Goal: Task Accomplishment & Management: Use online tool/utility

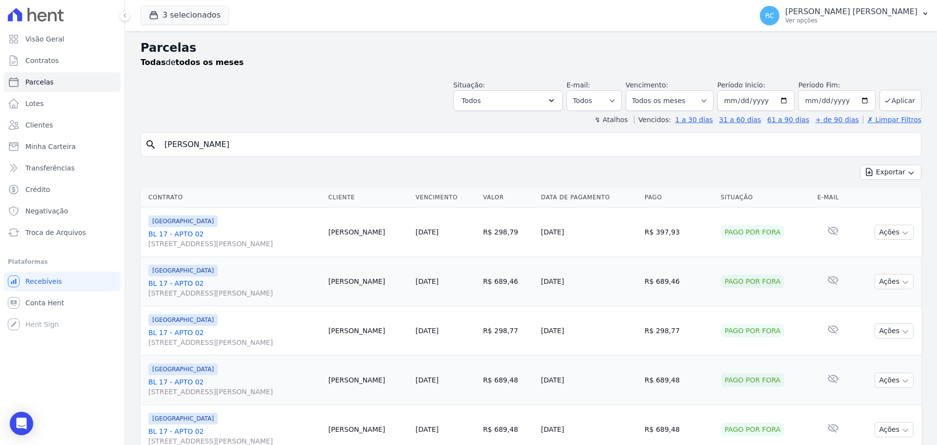
select select
drag, startPoint x: 288, startPoint y: 151, endPoint x: 0, endPoint y: 157, distance: 288.0
click at [0, 166] on div "Visão Geral Contratos [GEOGRAPHIC_DATA] Lotes Clientes Minha Carteira Transferê…" at bounding box center [468, 222] width 937 height 445
paste input "[PERSON_NAME] [PERSON_NAME] AR"
type input "[PERSON_NAME] [PERSON_NAME] AR"
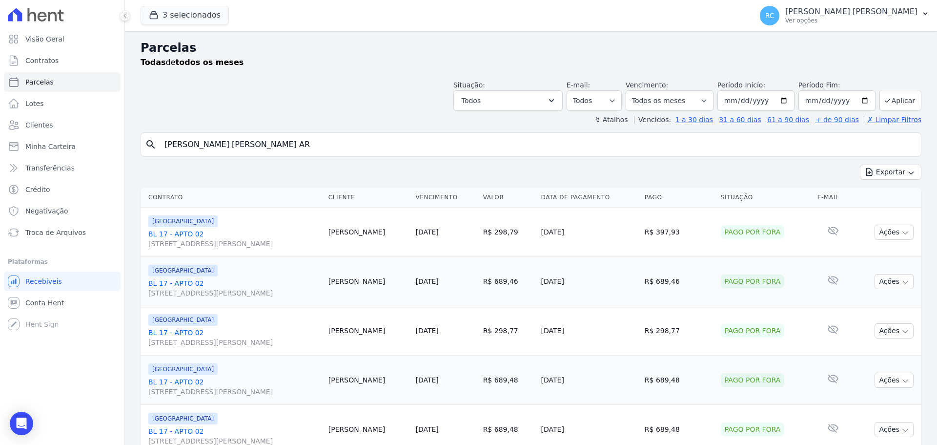
select select
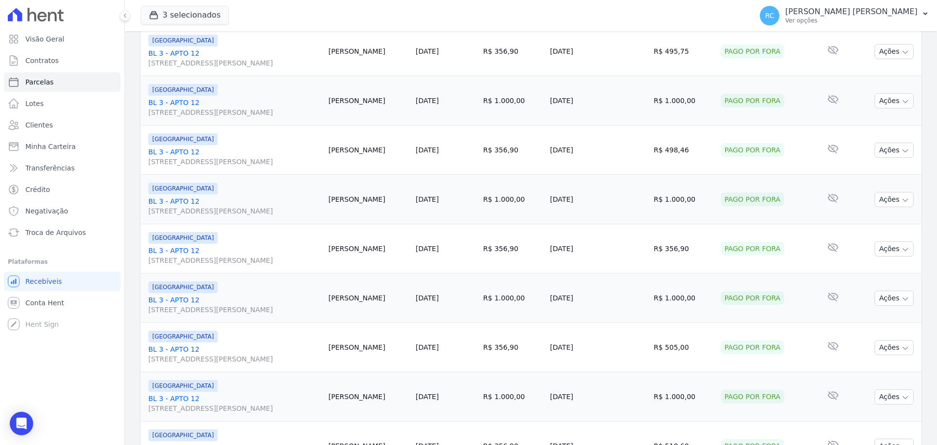
scroll to position [1037, 0]
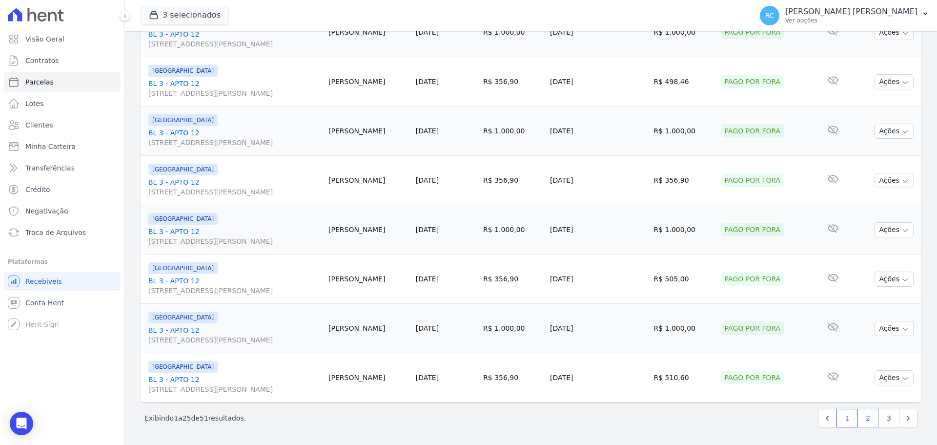
click at [857, 419] on link "2" at bounding box center [867, 417] width 21 height 19
select select
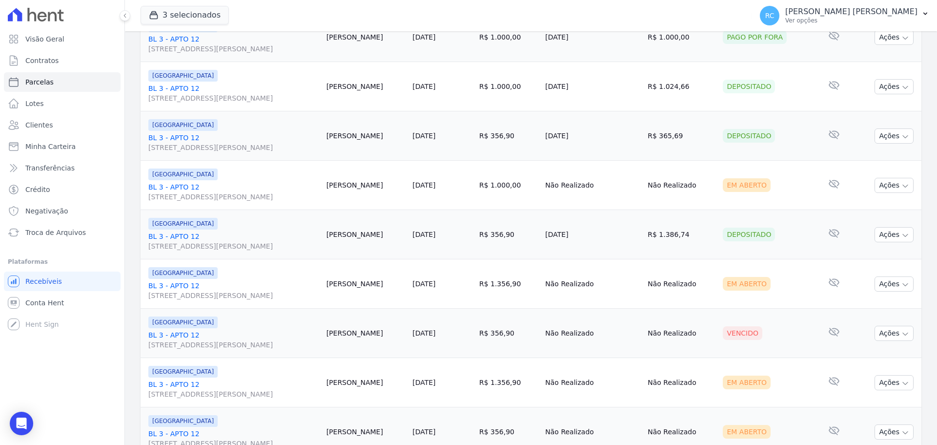
scroll to position [342, 0]
click at [875, 187] on button "Ações" at bounding box center [894, 186] width 39 height 15
click at [862, 267] on link "Liquidação Manual" at bounding box center [890, 263] width 94 height 18
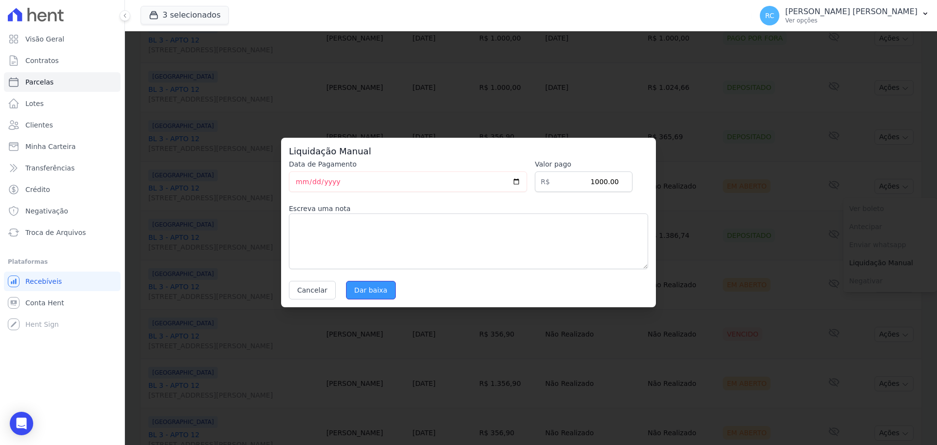
click at [366, 285] on input "Dar baixa" at bounding box center [371, 290] width 50 height 19
select select
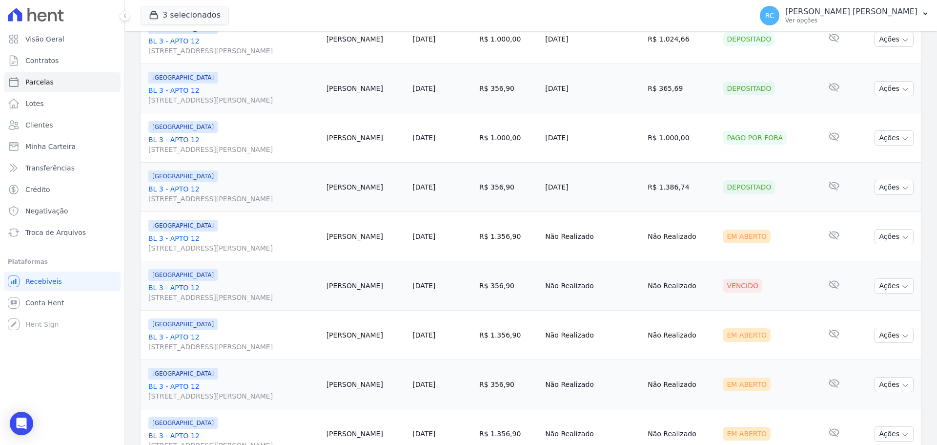
scroll to position [390, 0]
click at [884, 232] on button "Ações" at bounding box center [894, 235] width 39 height 15
click at [759, 291] on div "Vencido" at bounding box center [767, 285] width 88 height 14
click at [891, 282] on button "Ações" at bounding box center [894, 285] width 39 height 15
click at [859, 309] on link "Ver boleto" at bounding box center [890, 308] width 94 height 18
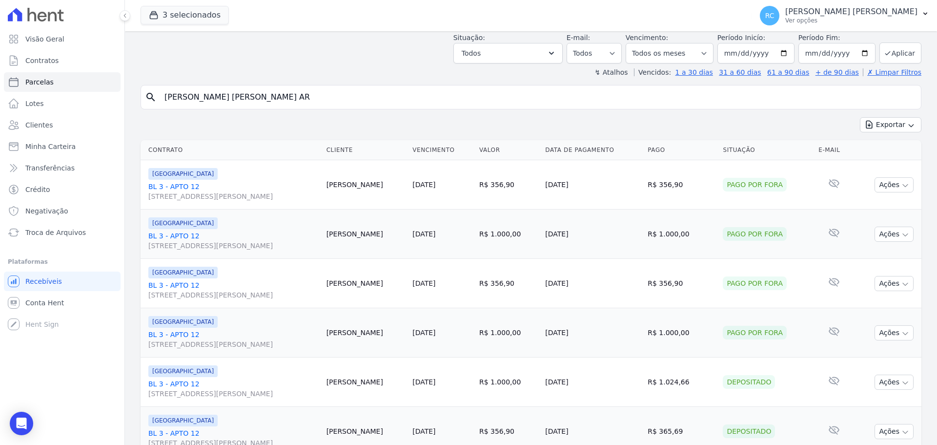
scroll to position [0, 0]
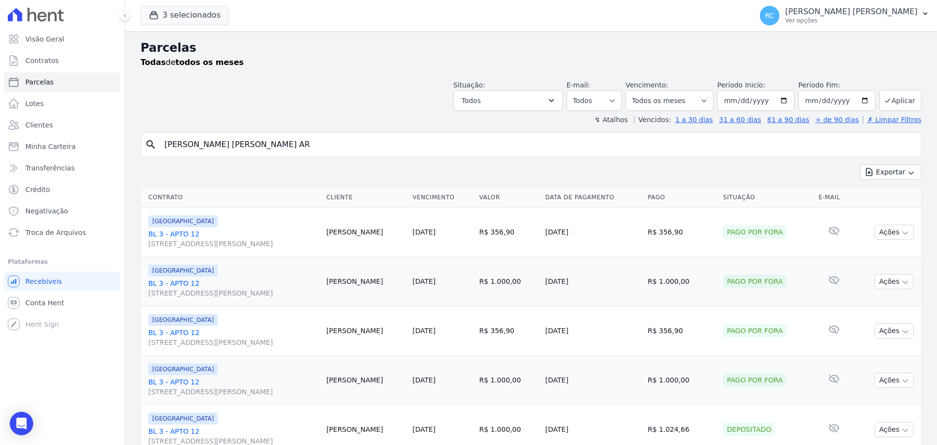
drag, startPoint x: 132, startPoint y: 158, endPoint x: 5, endPoint y: 179, distance: 128.6
click at [5, 180] on div "Visão Geral Contratos [GEOGRAPHIC_DATA] Lotes Clientes Minha Carteira Transferê…" at bounding box center [468, 222] width 937 height 445
type input "[PERSON_NAME]"
select select
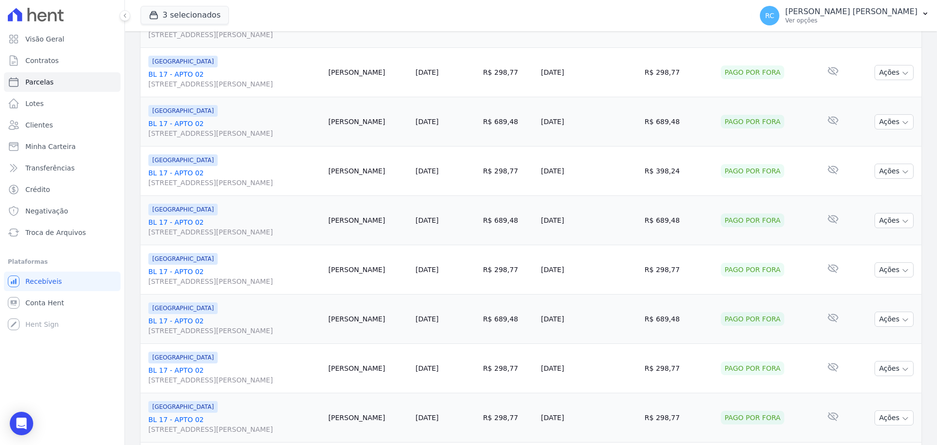
scroll to position [1037, 0]
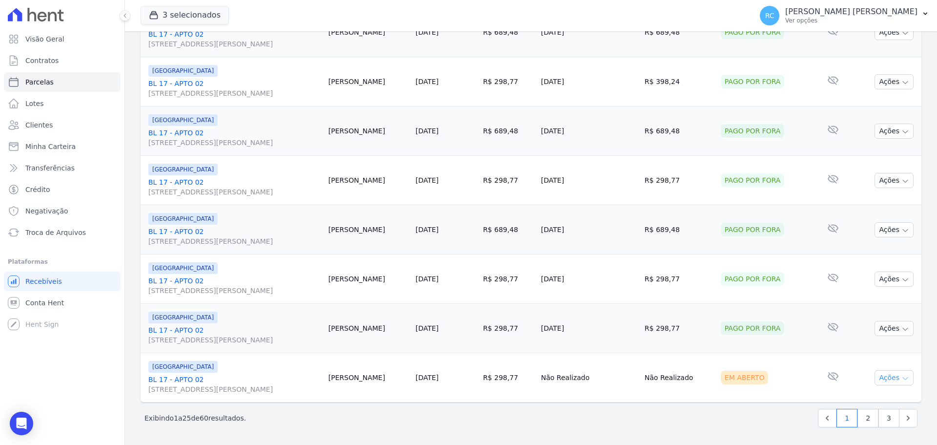
click at [901, 375] on icon "button" at bounding box center [905, 378] width 8 height 8
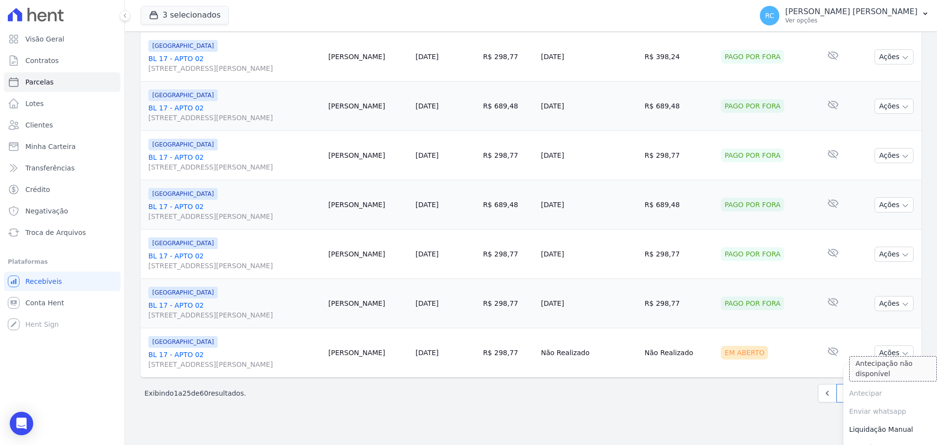
scroll to position [1076, 0]
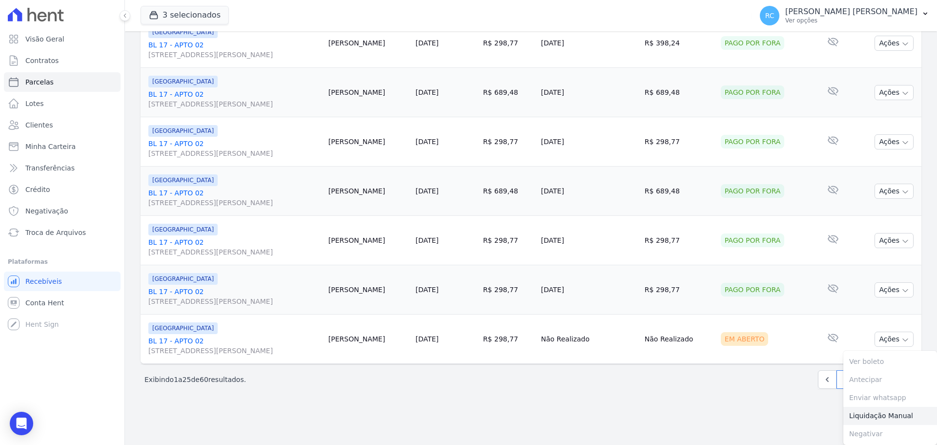
click at [866, 419] on link "Liquidação Manual" at bounding box center [890, 416] width 94 height 18
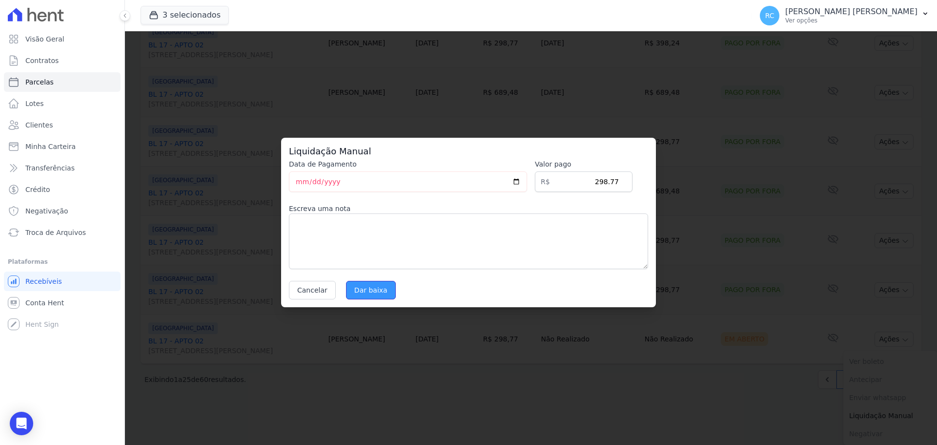
click at [361, 286] on input "Dar baixa" at bounding box center [371, 290] width 50 height 19
select select
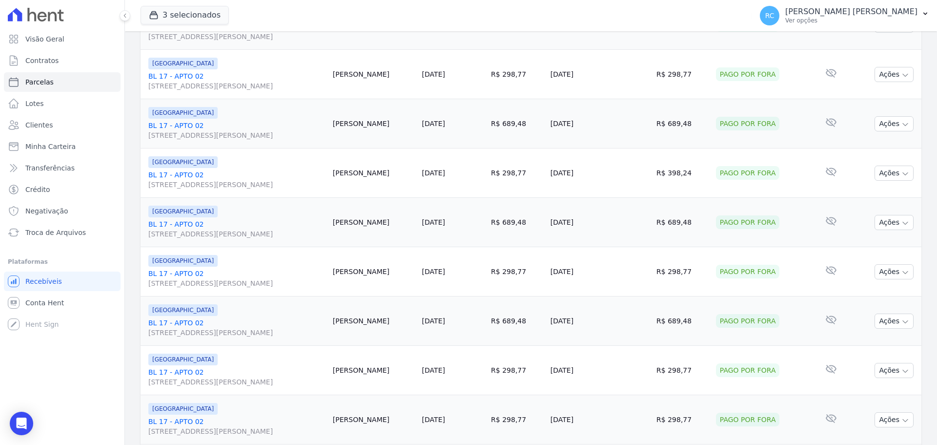
scroll to position [1037, 0]
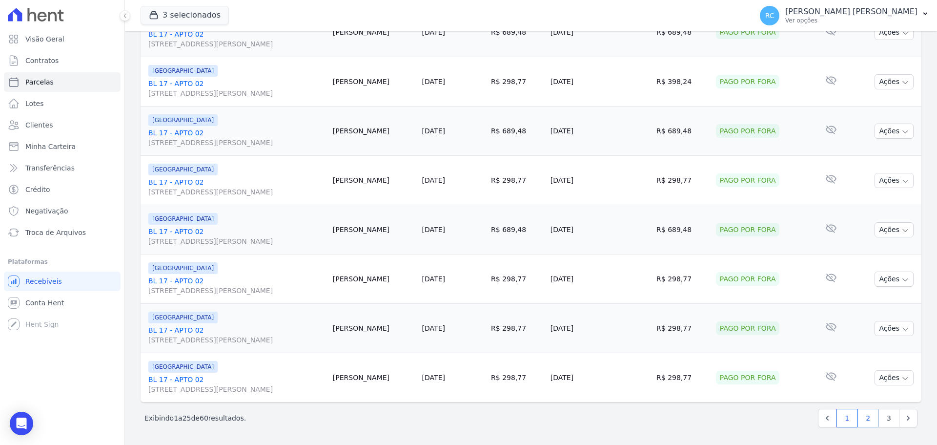
click at [867, 416] on link "2" at bounding box center [867, 417] width 21 height 19
select select
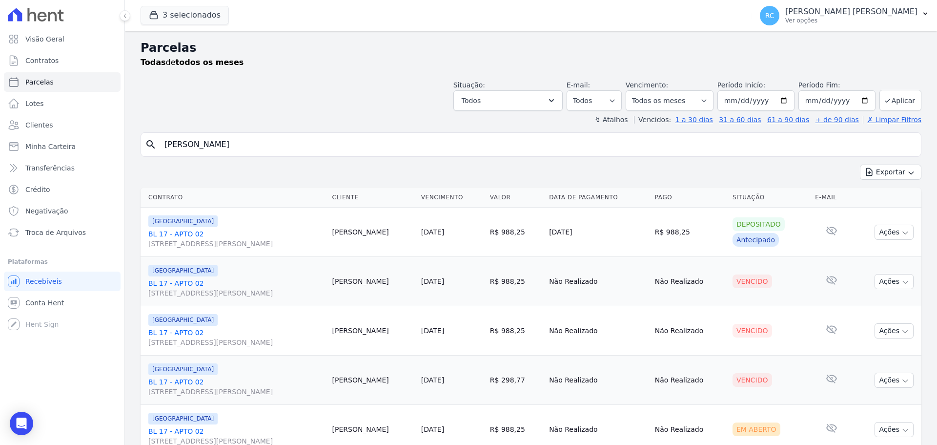
drag, startPoint x: 269, startPoint y: 45, endPoint x: 72, endPoint y: 2, distance: 201.9
click at [50, 20] on div "Visão Geral Contratos [GEOGRAPHIC_DATA] Lotes Clientes Minha Carteira Transferê…" at bounding box center [468, 222] width 937 height 445
click at [293, 147] on input "[PERSON_NAME]" at bounding box center [538, 145] width 758 height 20
type input "izael"
select select
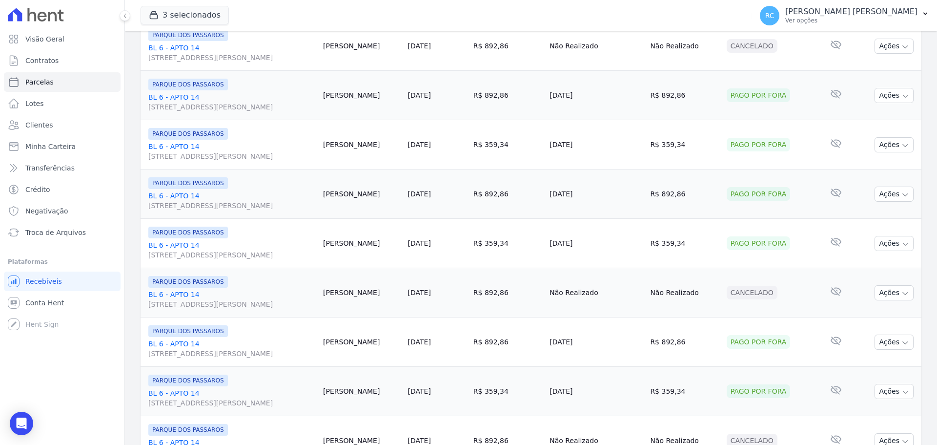
scroll to position [1037, 0]
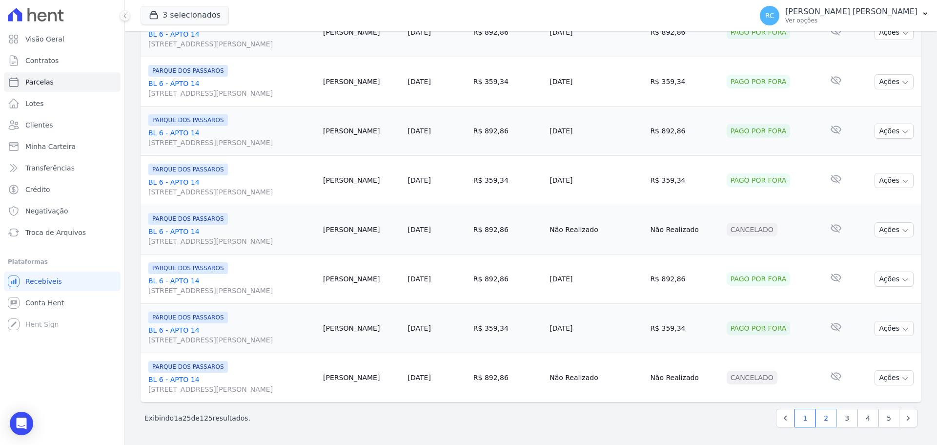
click at [821, 420] on link "2" at bounding box center [825, 417] width 21 height 19
select select
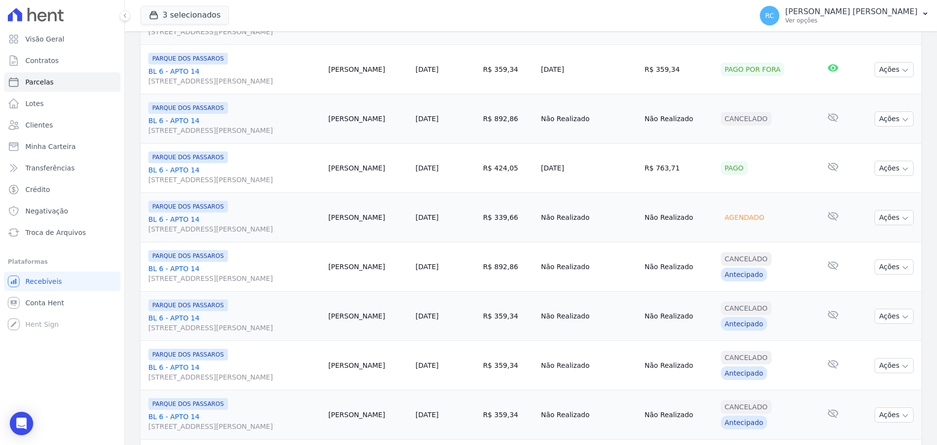
scroll to position [244, 0]
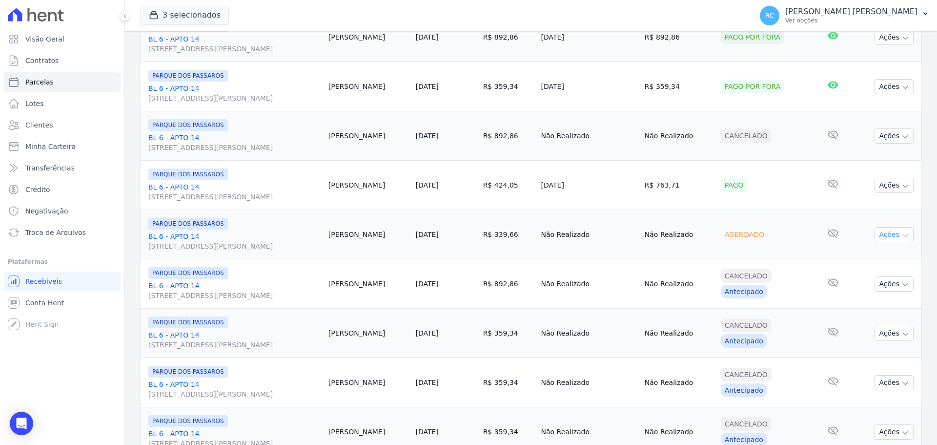
click at [889, 231] on button "Ações" at bounding box center [894, 234] width 39 height 15
click at [855, 314] on link "Liquidação Manual" at bounding box center [890, 311] width 94 height 18
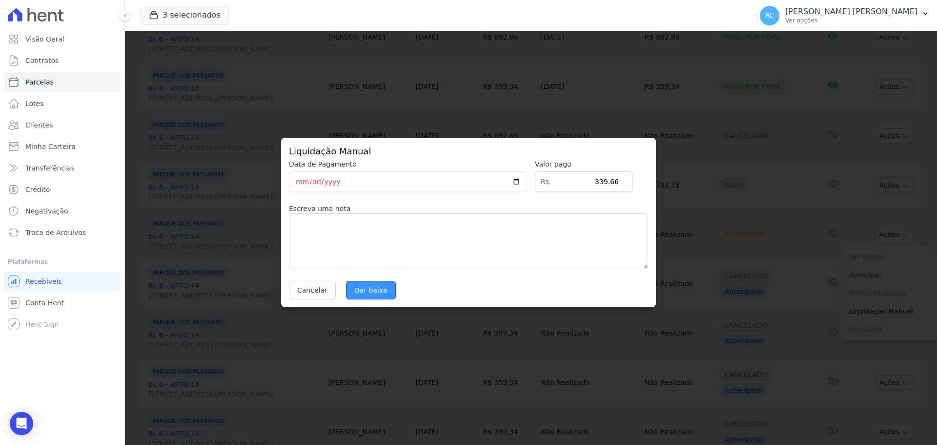
click at [365, 289] on input "Dar baixa" at bounding box center [371, 290] width 50 height 19
select select
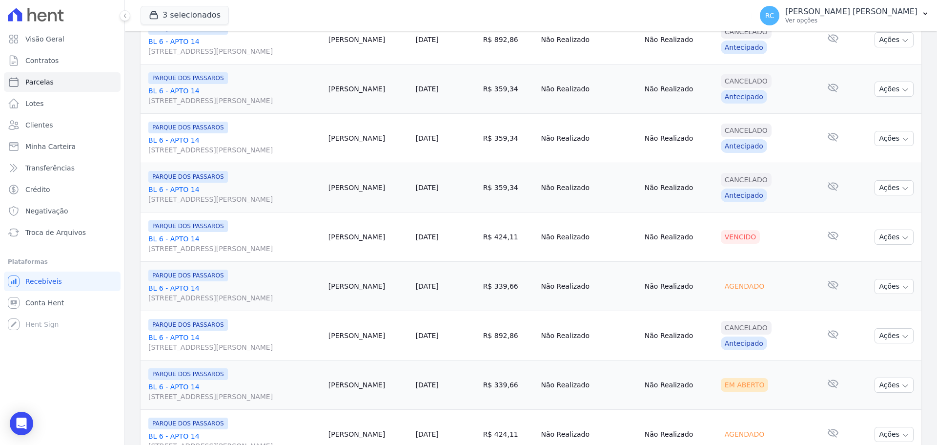
scroll to position [537, 0]
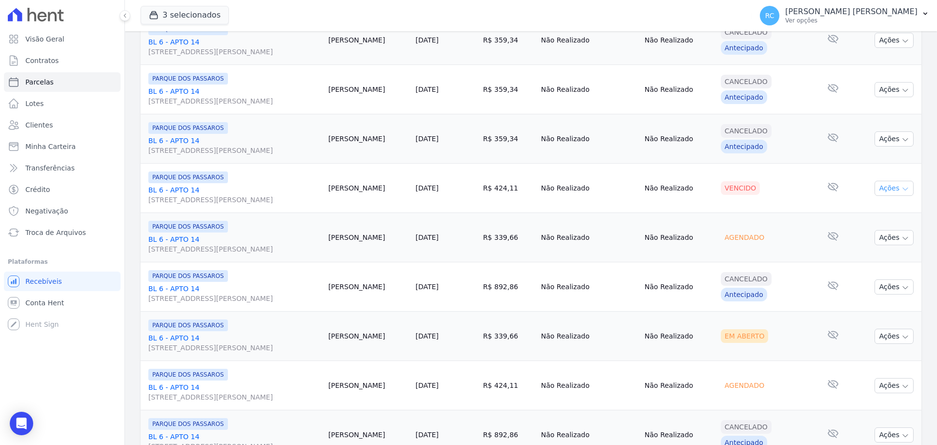
click at [893, 190] on button "Ações" at bounding box center [894, 188] width 39 height 15
click at [863, 209] on link "Ver boleto" at bounding box center [890, 211] width 94 height 18
click at [202, 6] on button "3 selecionados" at bounding box center [185, 15] width 88 height 19
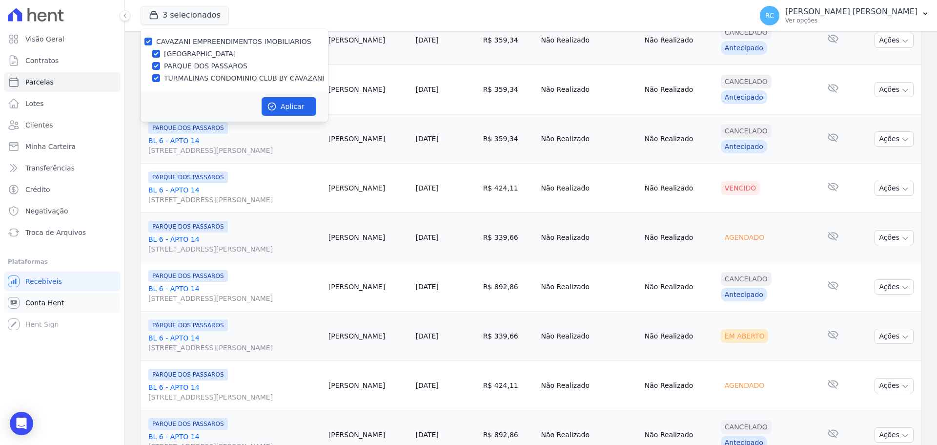
click at [37, 305] on span "Conta Hent" at bounding box center [44, 303] width 39 height 10
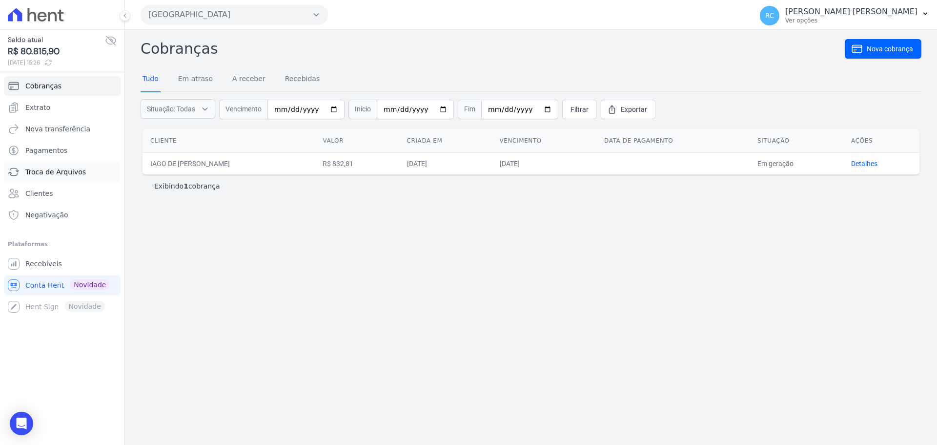
click at [73, 168] on span "Troca de Arquivos" at bounding box center [55, 172] width 61 height 10
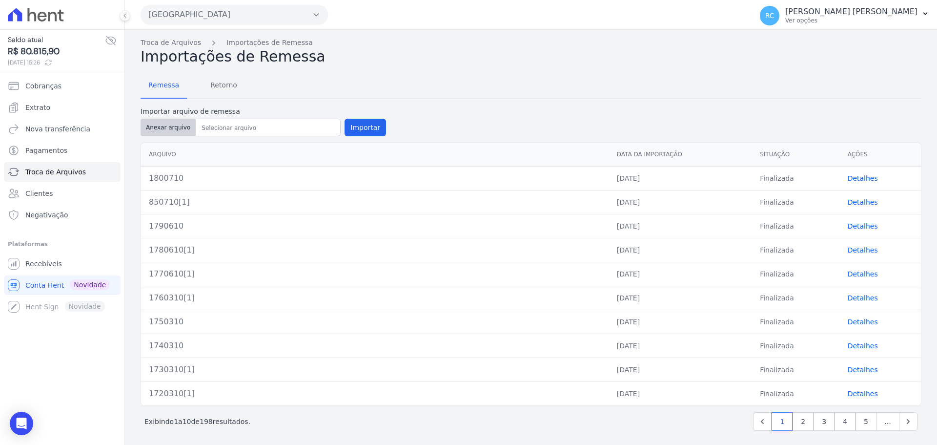
click at [160, 133] on button "Anexar arquivo" at bounding box center [168, 128] width 55 height 18
type input "1810710"
click at [361, 127] on button "Importar" at bounding box center [365, 128] width 41 height 18
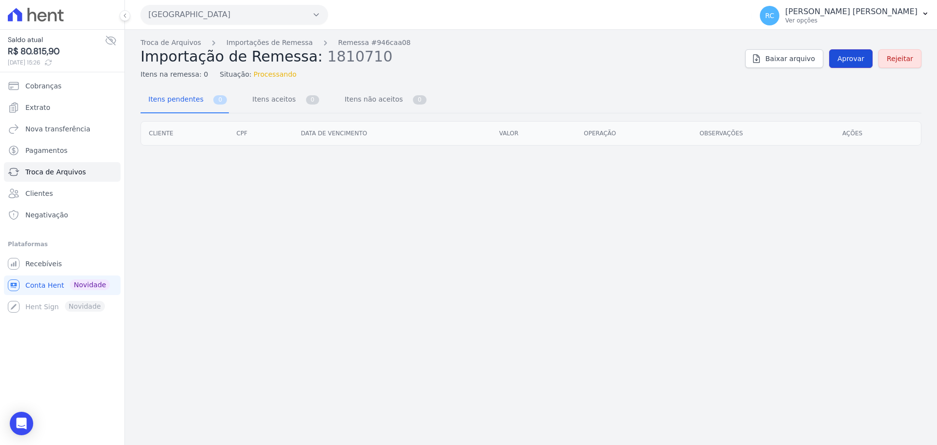
click at [851, 58] on span "Aprovar" at bounding box center [850, 59] width 27 height 10
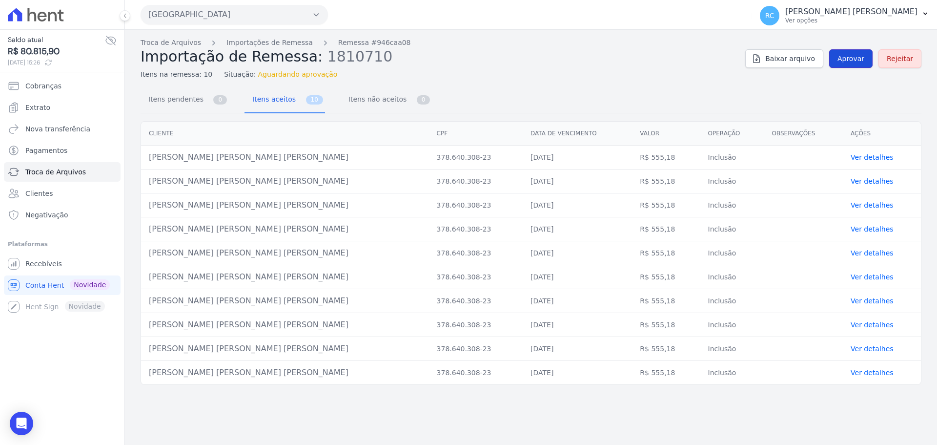
click at [849, 58] on span "Aprovar" at bounding box center [850, 59] width 27 height 10
click at [854, 61] on span "Aprovar" at bounding box center [850, 59] width 27 height 10
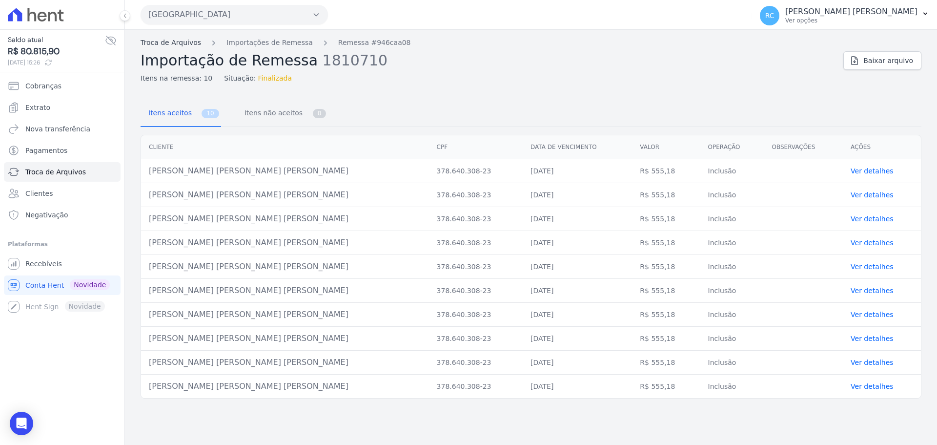
click at [164, 41] on link "Troca de Arquivos" at bounding box center [171, 43] width 61 height 10
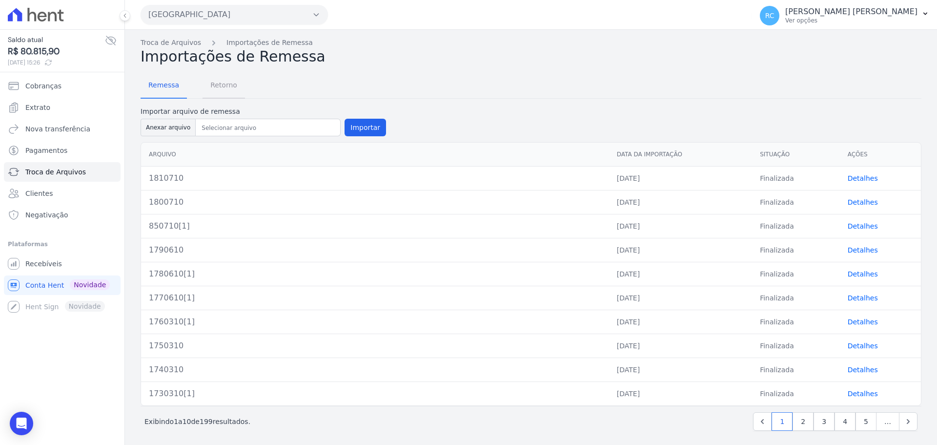
click at [222, 88] on span "Retorno" at bounding box center [223, 85] width 39 height 20
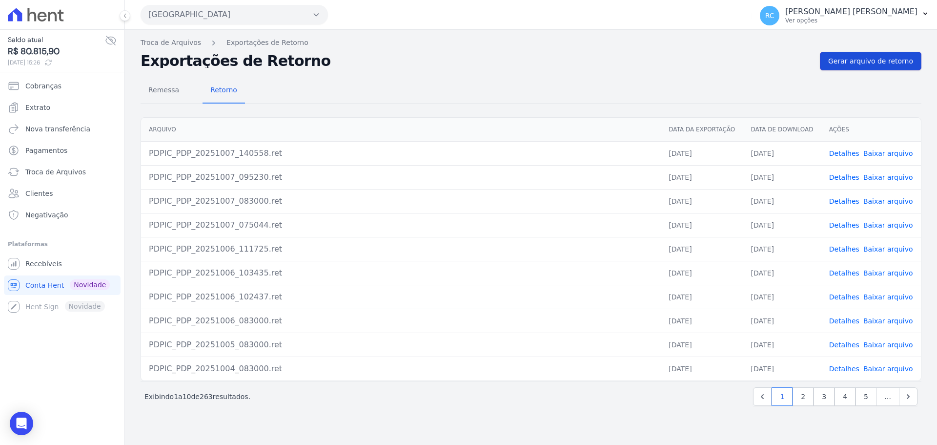
click at [854, 58] on span "Gerar arquivo de retorno" at bounding box center [870, 61] width 85 height 10
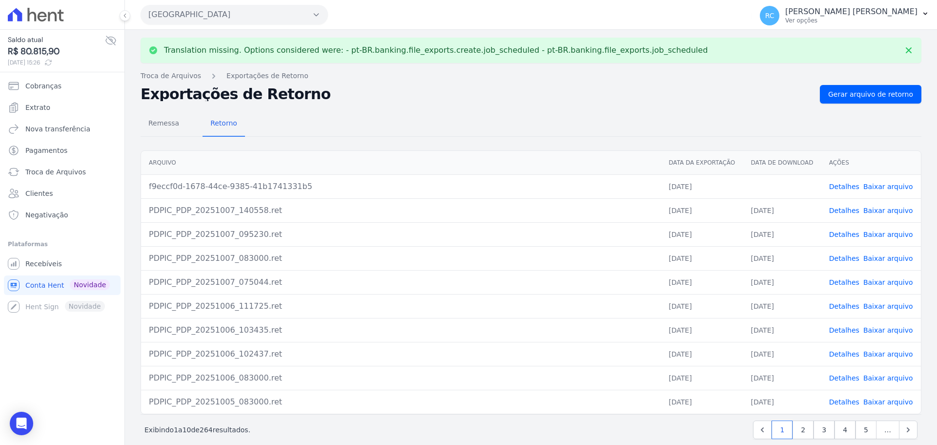
click at [880, 189] on link "Baixar arquivo" at bounding box center [888, 187] width 50 height 8
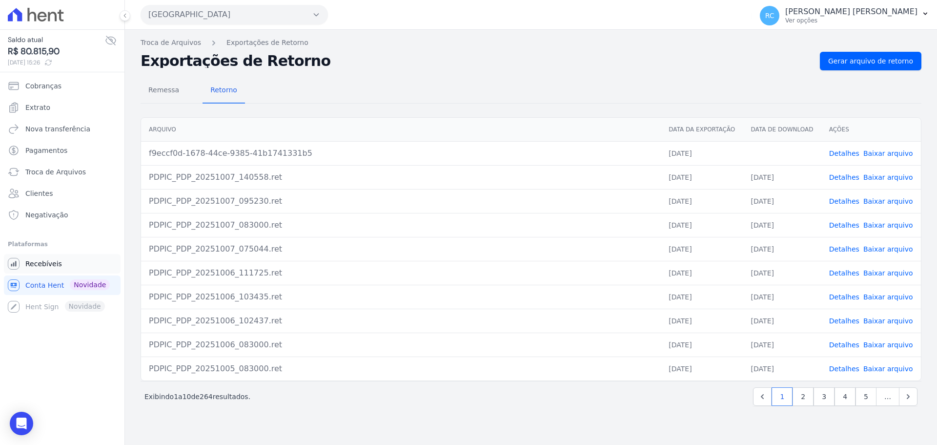
click at [49, 262] on span "Recebíveis" at bounding box center [43, 264] width 37 height 10
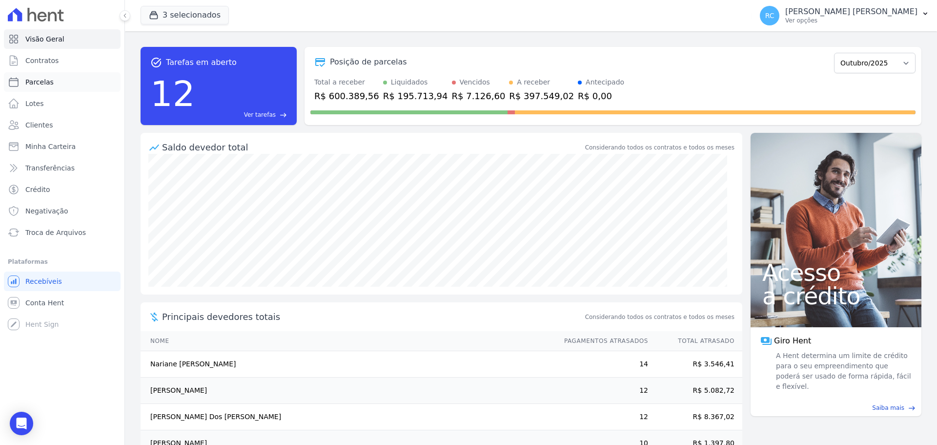
click at [53, 83] on link "Parcelas" at bounding box center [62, 82] width 117 height 20
select select
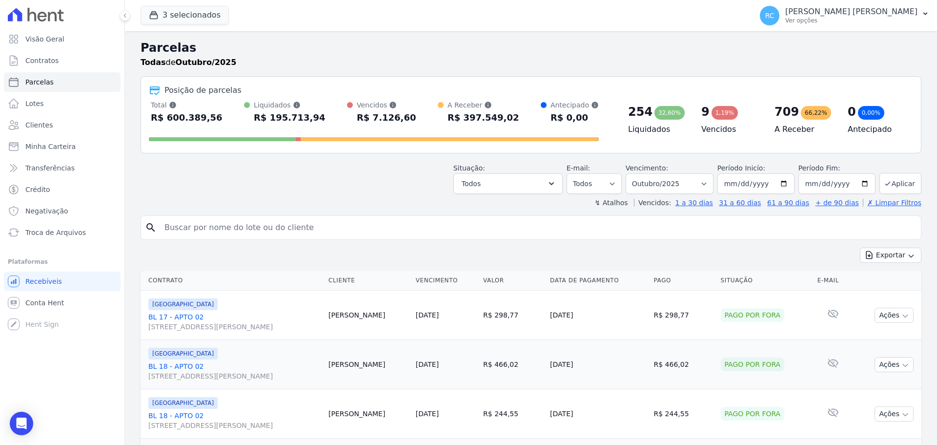
drag, startPoint x: 244, startPoint y: 212, endPoint x: 242, endPoint y: 218, distance: 6.2
click at [241, 224] on input "search" at bounding box center [538, 228] width 758 height 20
paste input "[PERSON_NAME] [PERSON_NAME]"
type input "[PERSON_NAME] [PERSON_NAME]"
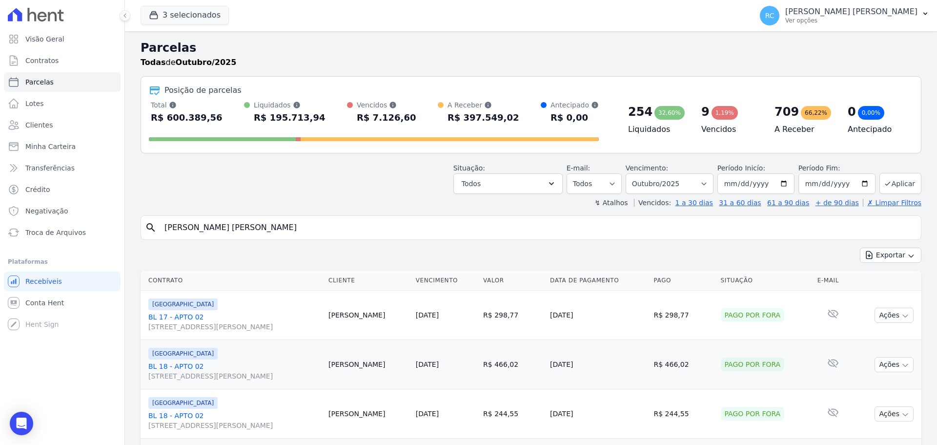
select select
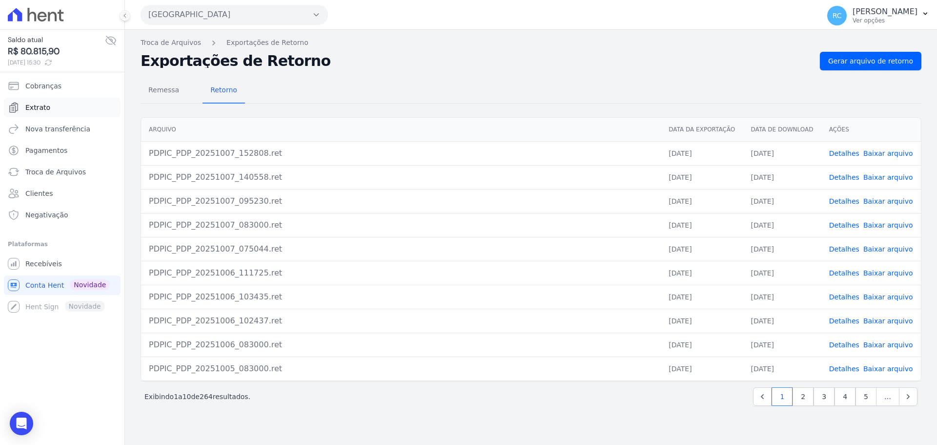
click at [65, 109] on link "Extrato" at bounding box center [62, 108] width 117 height 20
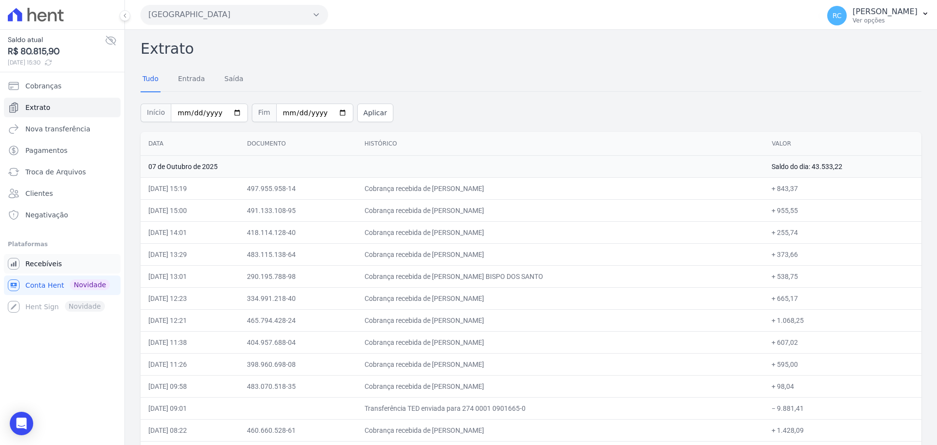
click at [55, 264] on span "Recebíveis" at bounding box center [43, 264] width 37 height 10
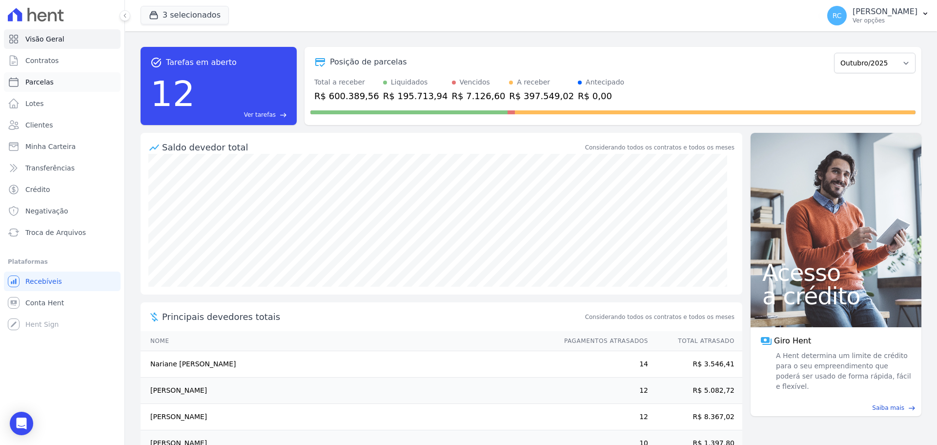
click at [60, 85] on link "Parcelas" at bounding box center [62, 82] width 117 height 20
select select
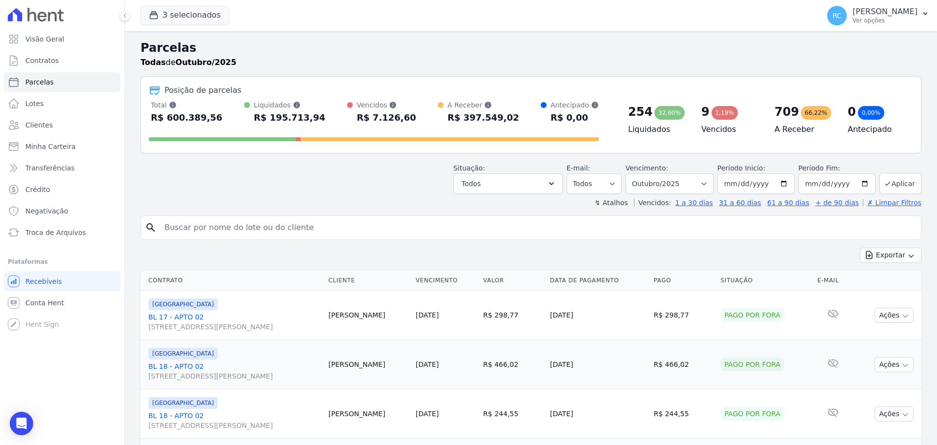
click at [205, 228] on input "search" at bounding box center [538, 228] width 758 height 20
paste input "WANDERSON JOSE DA SILVA"
type input "WANDERSON JOSE DA SILVA"
select select
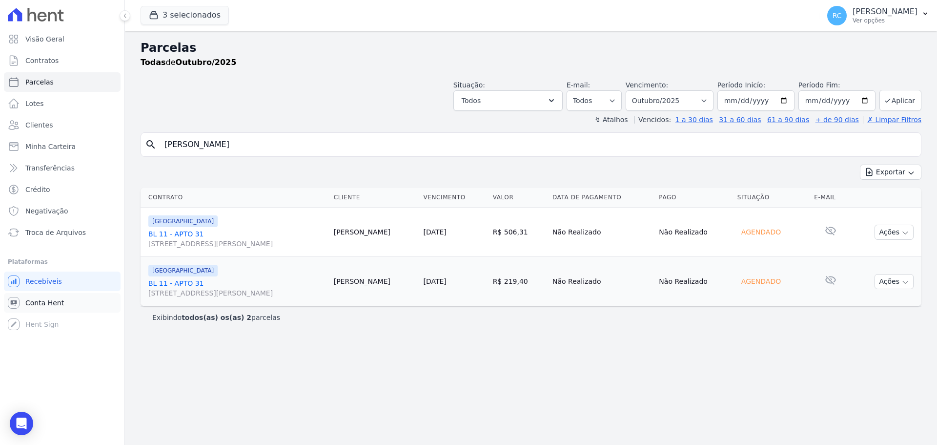
click at [36, 298] on span "Conta Hent" at bounding box center [44, 303] width 39 height 10
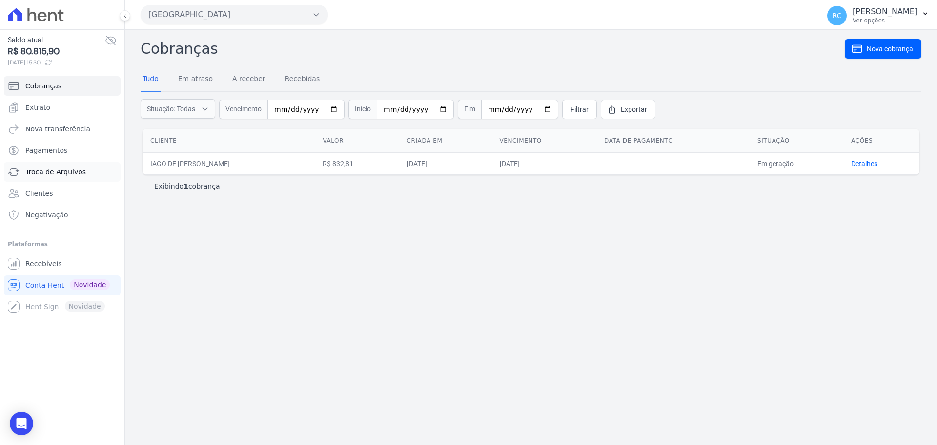
click at [89, 169] on link "Troca de Arquivos" at bounding box center [62, 172] width 117 height 20
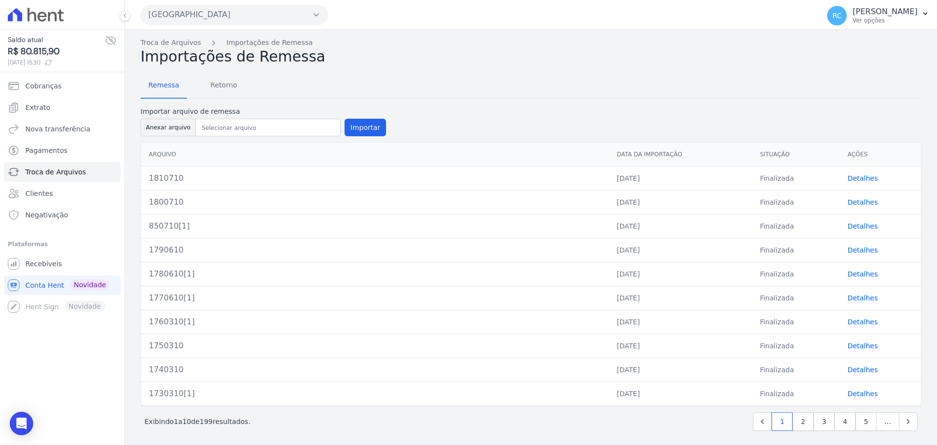
click at [231, 16] on button "[GEOGRAPHIC_DATA]" at bounding box center [234, 15] width 187 height 20
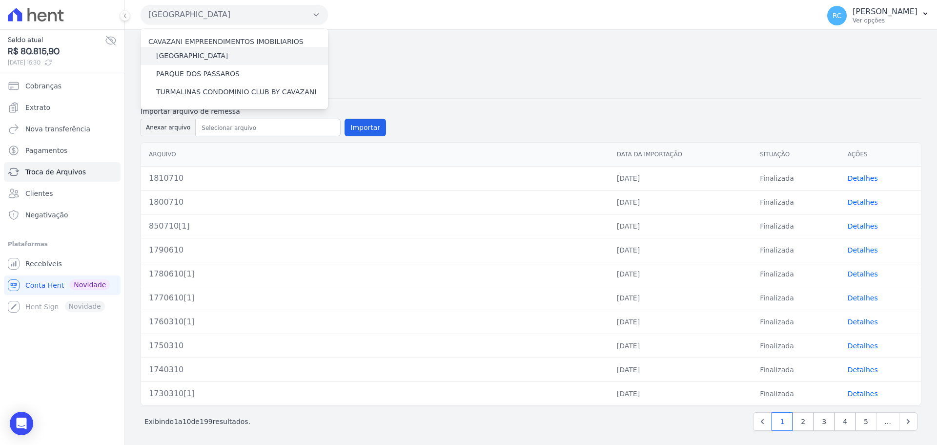
click at [201, 54] on label "[GEOGRAPHIC_DATA]" at bounding box center [192, 56] width 72 height 10
click at [0, 0] on input "[GEOGRAPHIC_DATA]" at bounding box center [0, 0] width 0 height 0
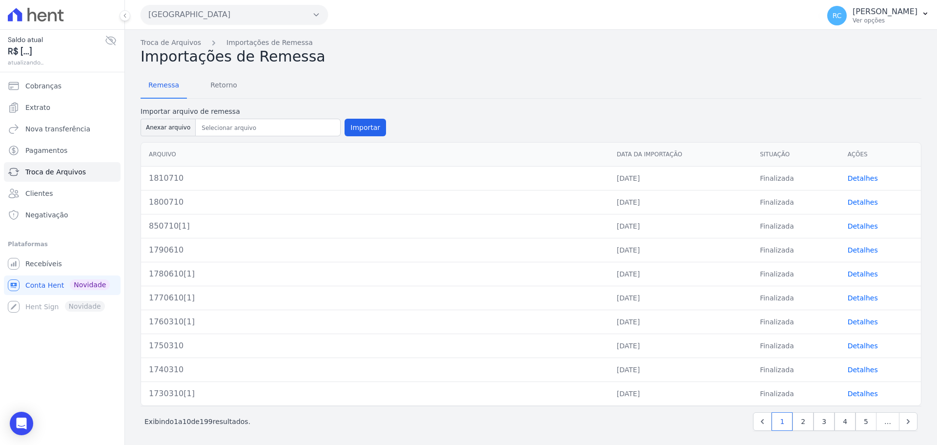
click at [226, 2] on div "Parque Dos Passaros CAVAZANI EMPREENDIMENTOS IMOBILIARIOS PARQUE DAS FLORES PAR…" at bounding box center [478, 15] width 675 height 30
click at [222, 23] on button "[GEOGRAPHIC_DATA]" at bounding box center [234, 15] width 187 height 20
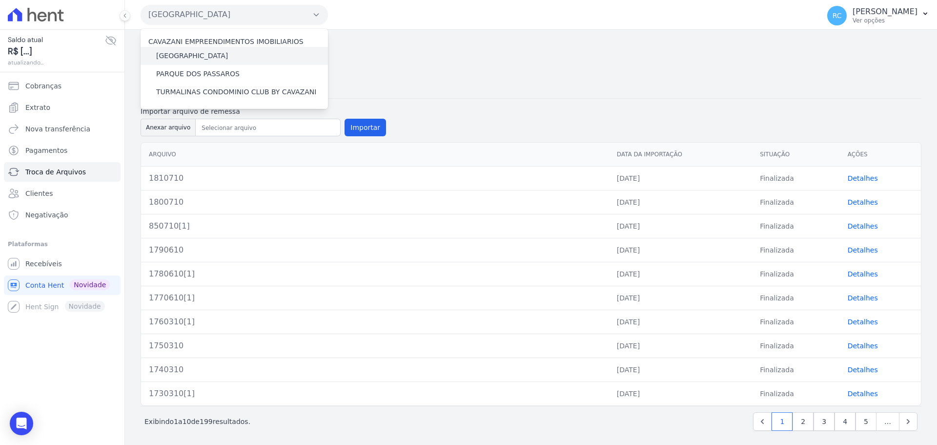
click at [199, 57] on label "[GEOGRAPHIC_DATA]" at bounding box center [192, 56] width 72 height 10
click at [0, 0] on input "[GEOGRAPHIC_DATA]" at bounding box center [0, 0] width 0 height 0
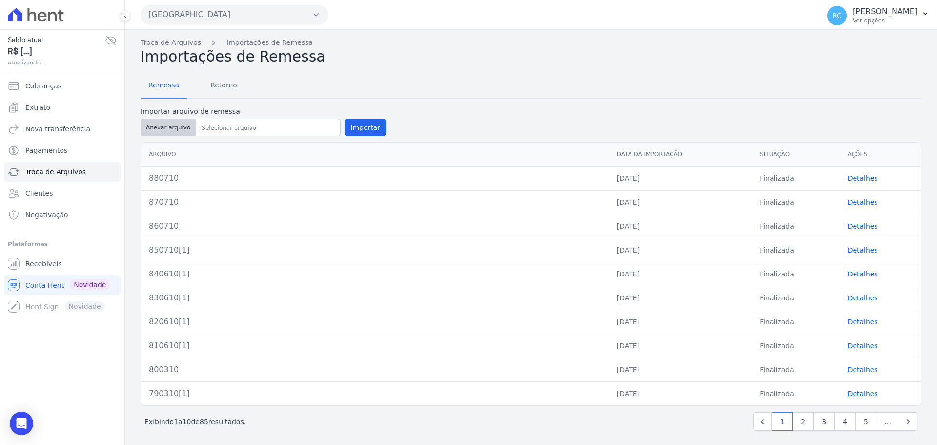
click at [160, 128] on button "Anexar arquivo" at bounding box center [168, 128] width 55 height 18
type input "890710"
click at [470, 95] on div "Remessa Retorno" at bounding box center [531, 85] width 781 height 25
click at [363, 125] on button "Importar" at bounding box center [365, 128] width 41 height 18
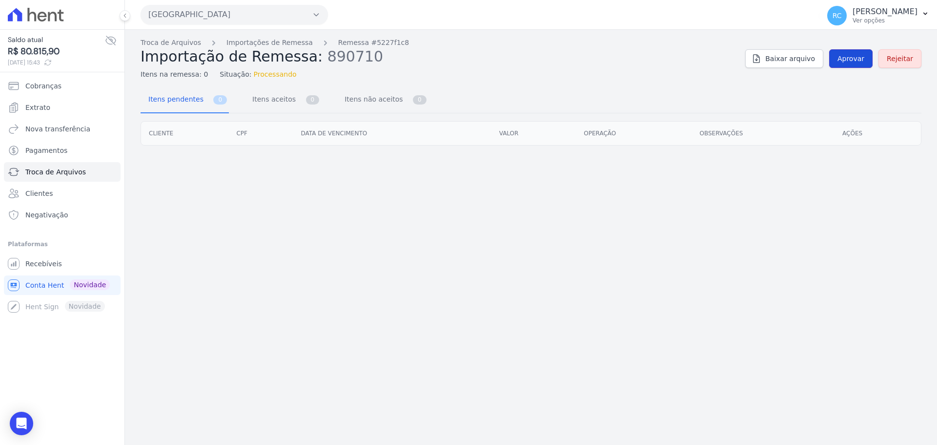
click at [854, 56] on span "Aprovar" at bounding box center [850, 59] width 27 height 10
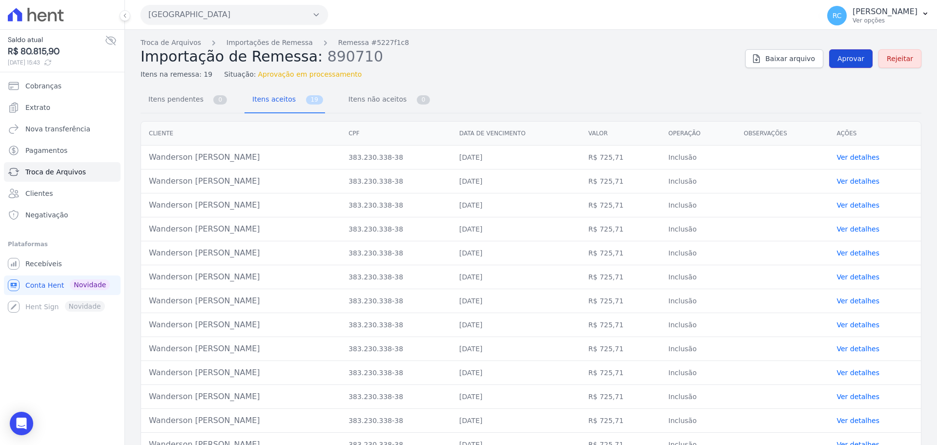
click at [849, 62] on span "Aprovar" at bounding box center [850, 59] width 27 height 10
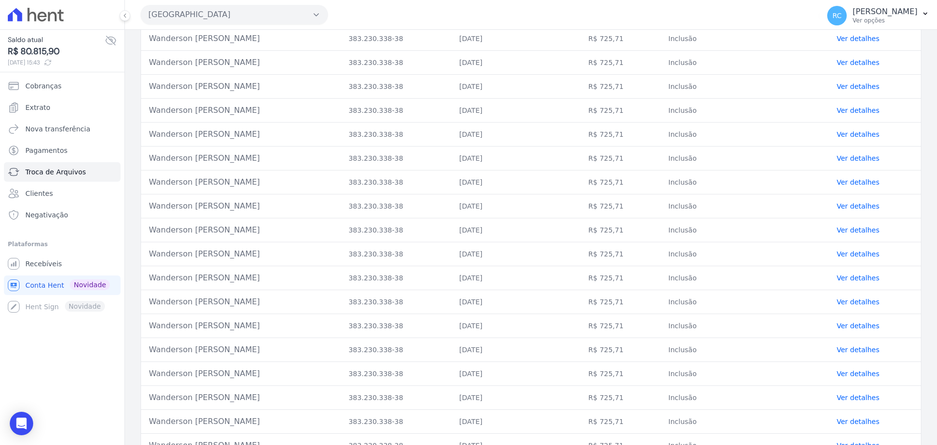
scroll to position [17, 0]
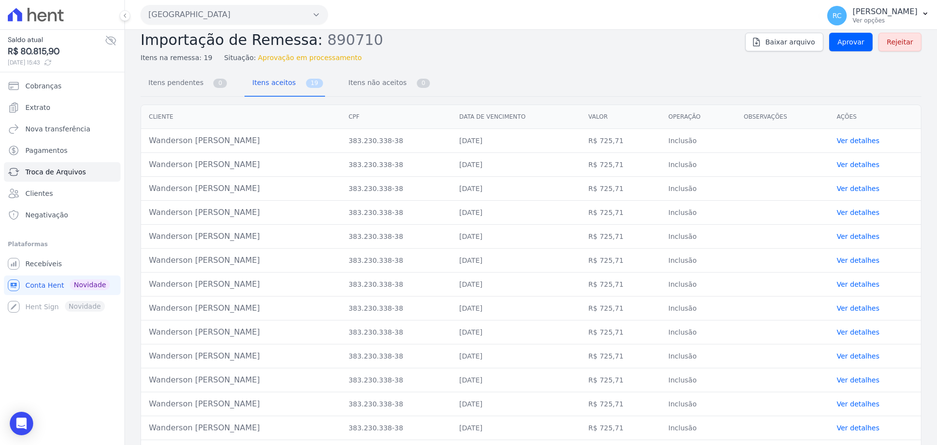
drag, startPoint x: 225, startPoint y: 144, endPoint x: 181, endPoint y: 142, distance: 44.0
click at [181, 142] on td "Wanderson Jose Da Silva" at bounding box center [241, 141] width 200 height 24
click at [263, 147] on td "Wanderson Jose Da Silva" at bounding box center [241, 141] width 200 height 24
click at [834, 47] on link "Aprovar" at bounding box center [850, 42] width 43 height 19
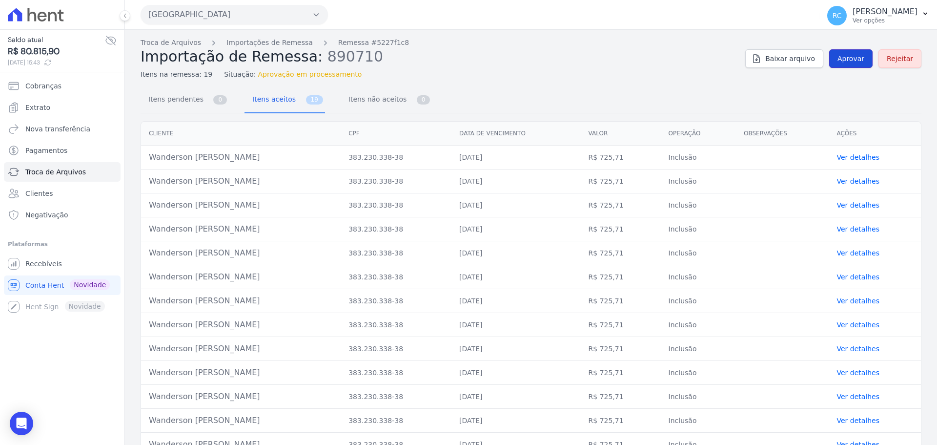
click at [841, 64] on link "Aprovar" at bounding box center [850, 58] width 43 height 19
click at [861, 54] on link "Aprovar" at bounding box center [850, 58] width 43 height 19
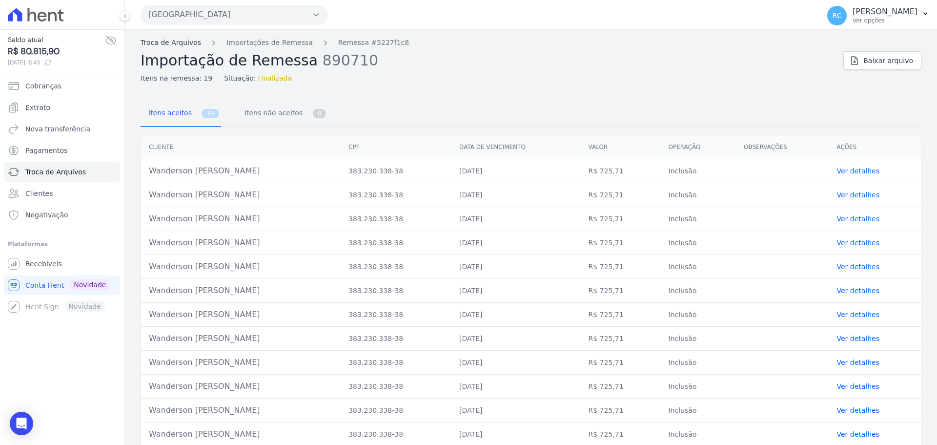
click at [180, 46] on link "Troca de Arquivos" at bounding box center [171, 43] width 61 height 10
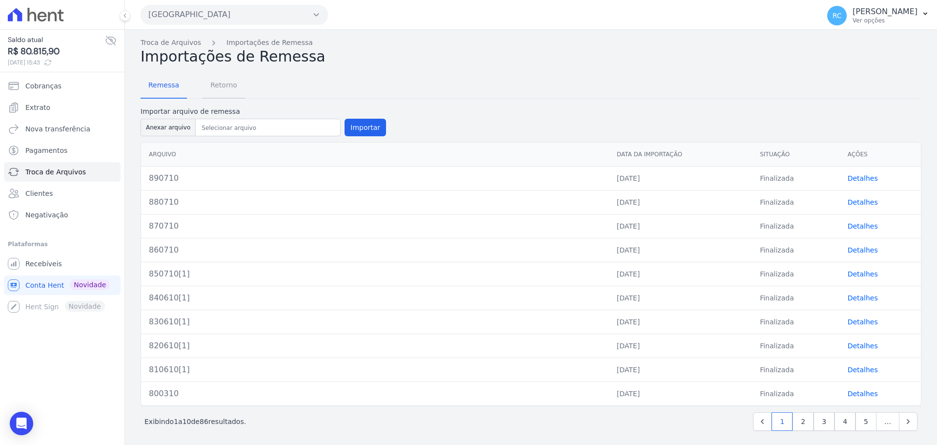
click at [225, 84] on span "Retorno" at bounding box center [223, 85] width 39 height 20
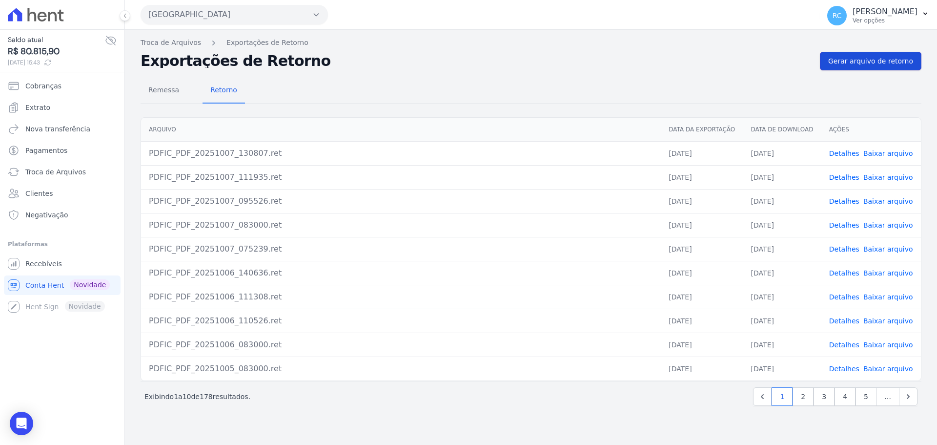
click at [872, 60] on span "Gerar arquivo de retorno" at bounding box center [870, 61] width 85 height 10
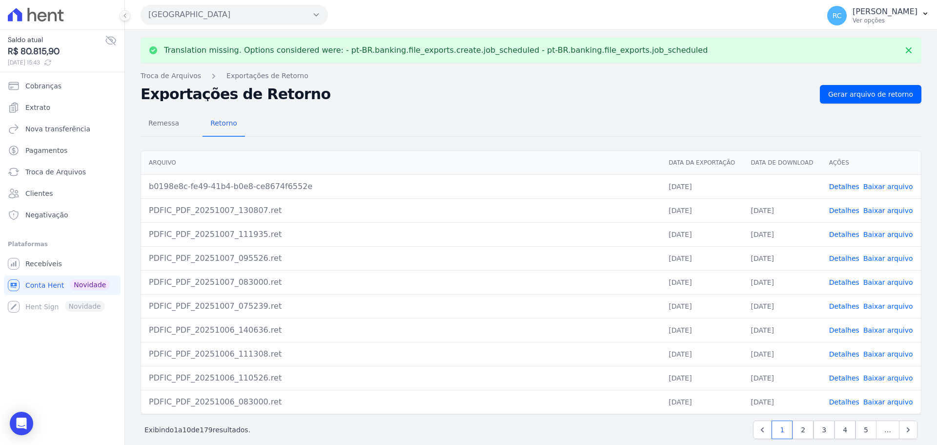
click at [880, 183] on link "Baixar arquivo" at bounding box center [888, 187] width 50 height 8
